Goal: Communication & Community: Answer question/provide support

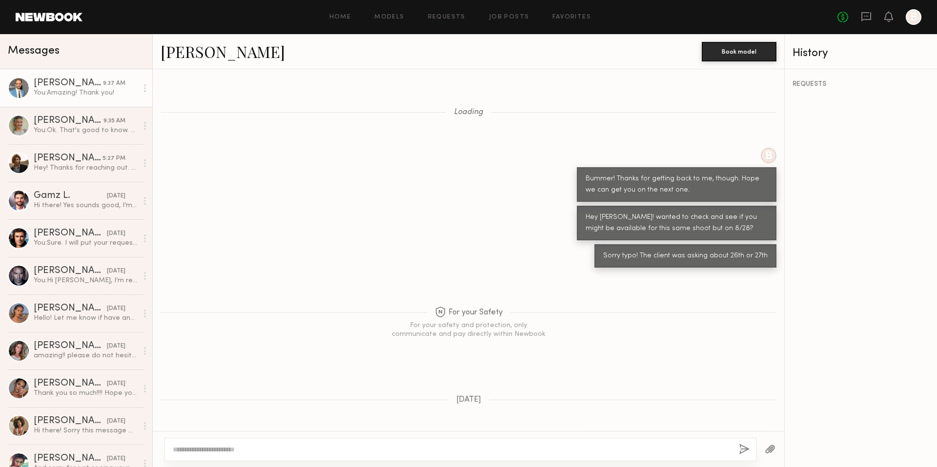
scroll to position [718, 0]
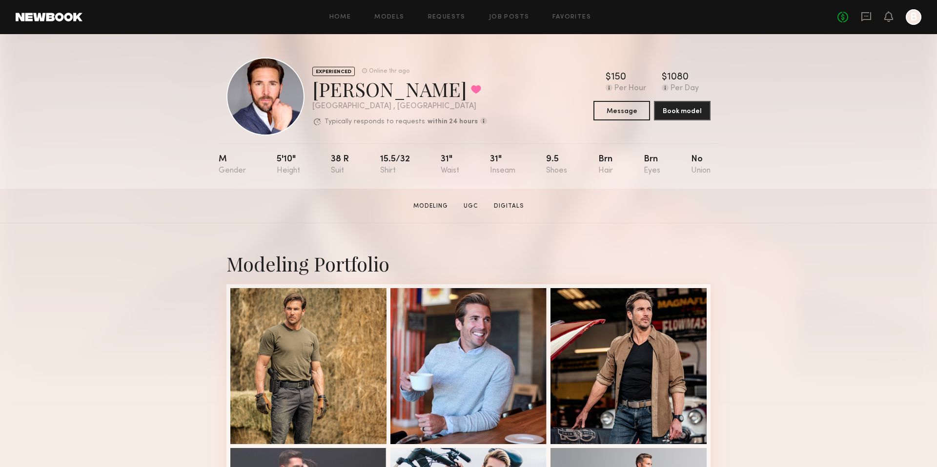
click at [872, 23] on div "No fees up to $5,000 B" at bounding box center [879, 17] width 84 height 16
click at [871, 18] on icon at bounding box center [866, 16] width 10 height 9
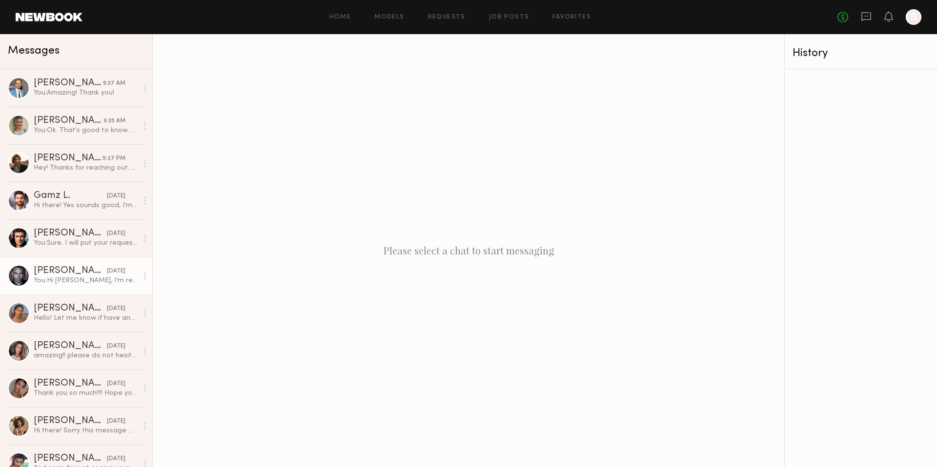
click at [90, 271] on div "Ricky J." at bounding box center [70, 271] width 73 height 10
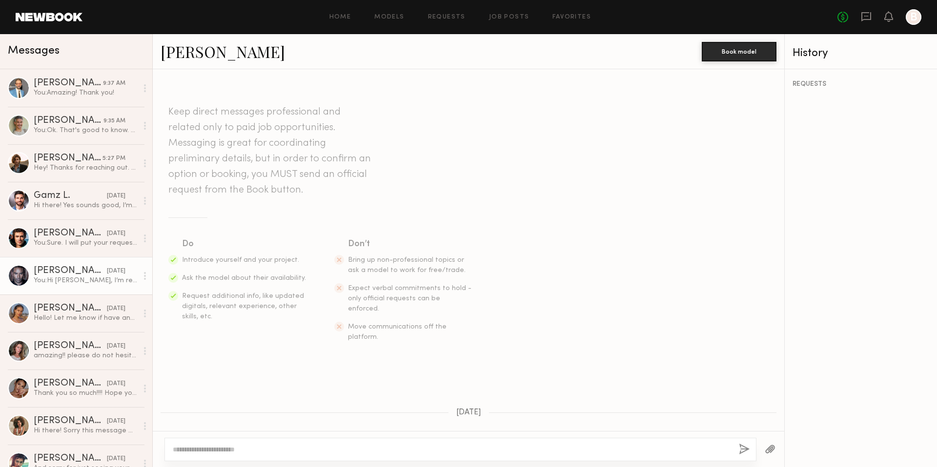
scroll to position [255, 0]
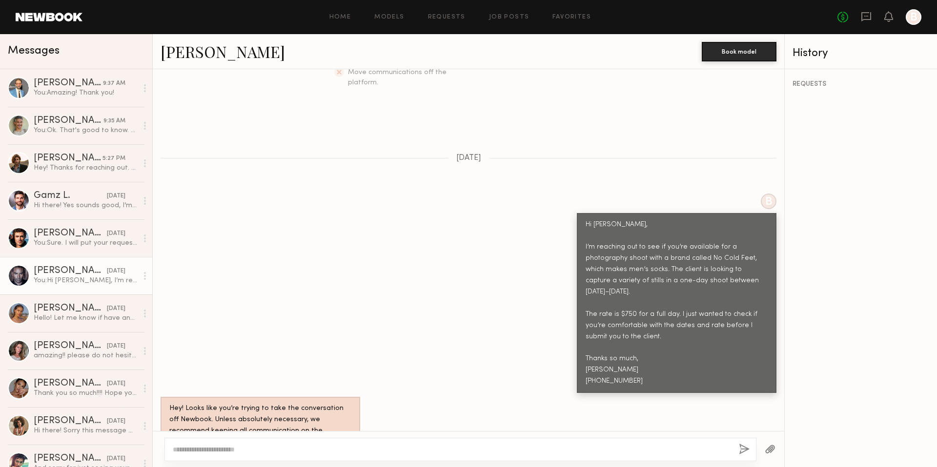
click at [308, 440] on div at bounding box center [460, 449] width 592 height 23
click at [306, 445] on textarea at bounding box center [452, 450] width 558 height 10
click at [417, 451] on textarea "**********" at bounding box center [452, 450] width 558 height 10
type textarea "**********"
click at [741, 446] on button "button" at bounding box center [744, 450] width 11 height 12
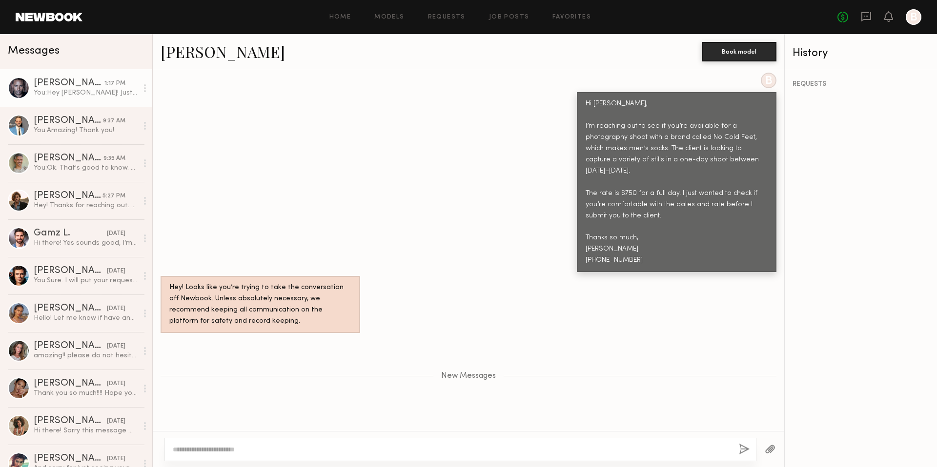
scroll to position [375, 0]
click at [56, 100] on link "Ricky J. 1:17 PM You: Hey Ricky! Just circling back to see if you're available …" at bounding box center [76, 88] width 152 height 38
click at [56, 94] on div "You: Hey Ricky! Just circling back to see if you're available for the shoot dat…" at bounding box center [86, 92] width 104 height 9
click at [54, 86] on div "[PERSON_NAME]" at bounding box center [69, 84] width 71 height 10
click at [67, 273] on div "[PERSON_NAME]" at bounding box center [70, 271] width 73 height 10
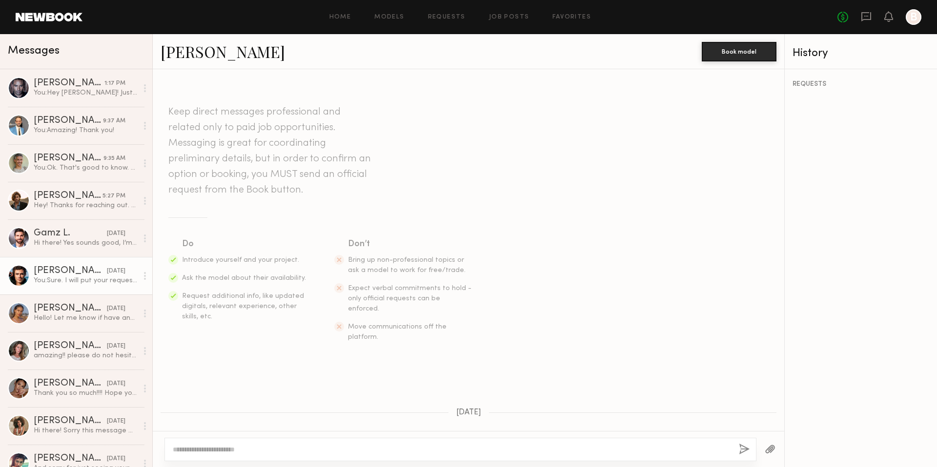
scroll to position [340, 0]
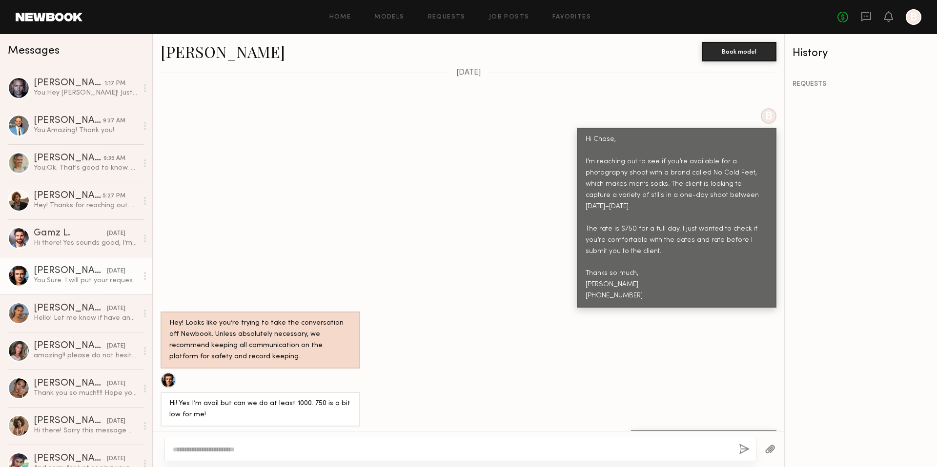
click at [166, 55] on link "[PERSON_NAME]" at bounding box center [223, 51] width 124 height 21
click at [50, 82] on div "[PERSON_NAME]" at bounding box center [69, 84] width 71 height 10
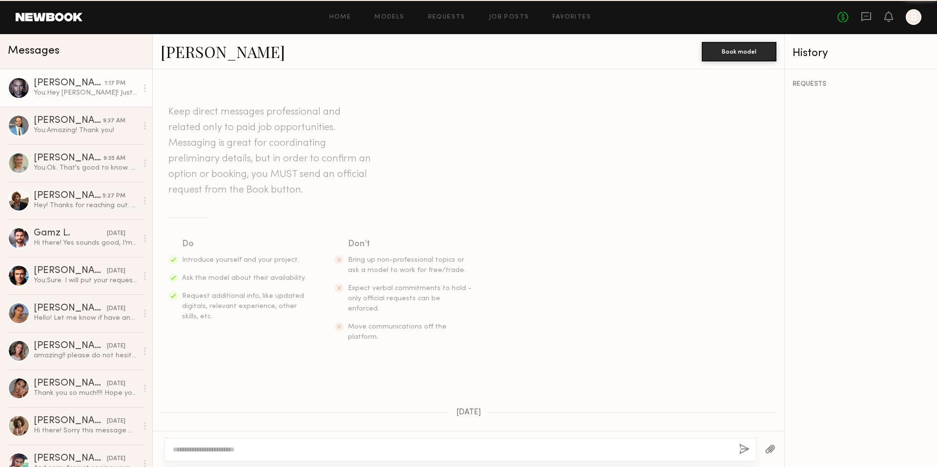
scroll to position [367, 0]
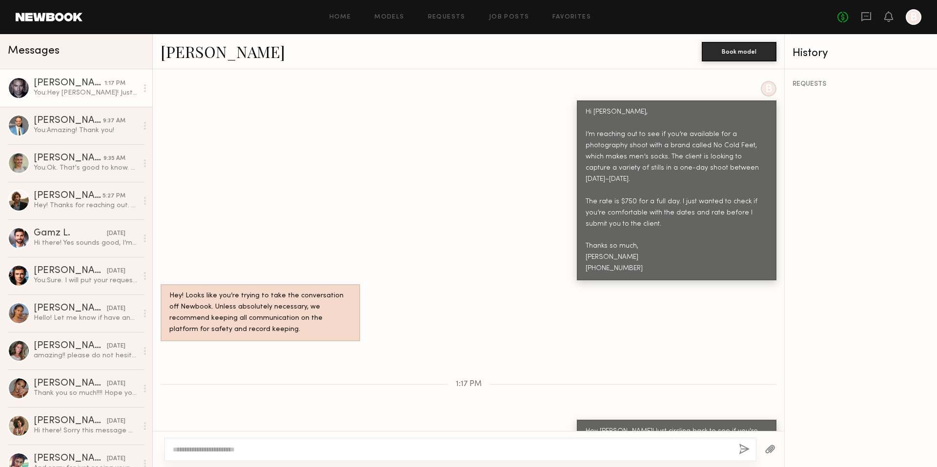
click at [193, 51] on link "[PERSON_NAME]" at bounding box center [223, 51] width 124 height 21
